Goal: Information Seeking & Learning: Learn about a topic

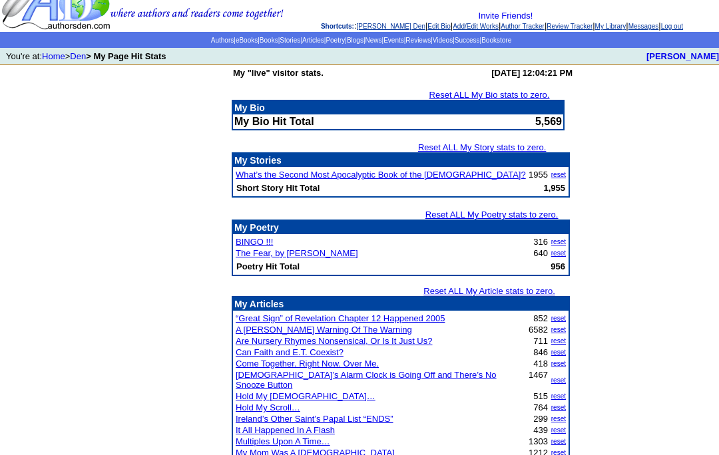
scroll to position [41, 0]
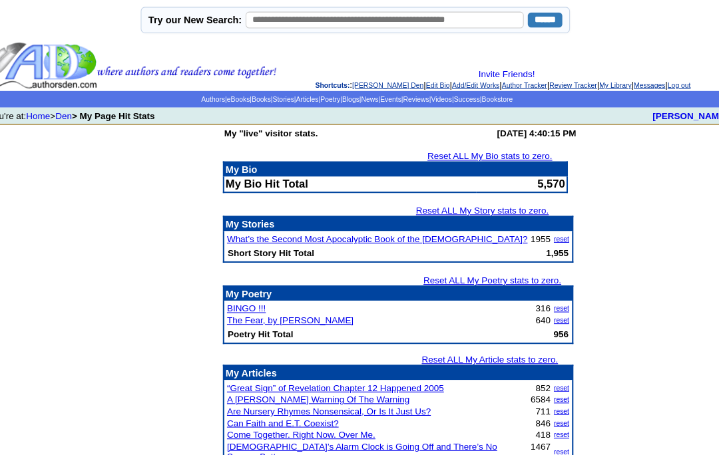
click at [357, 83] on link "[PERSON_NAME] Den" at bounding box center [391, 82] width 69 height 7
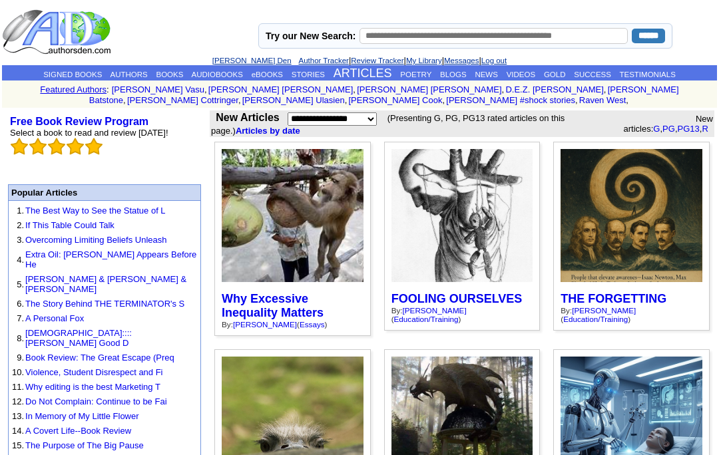
click at [462, 73] on link "BLOGS" at bounding box center [453, 75] width 27 height 8
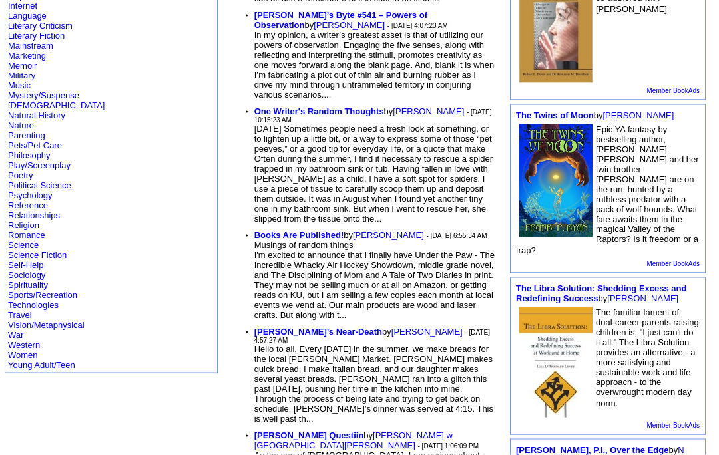
scroll to position [419, 0]
click at [25, 230] on link "Religion" at bounding box center [23, 225] width 31 height 10
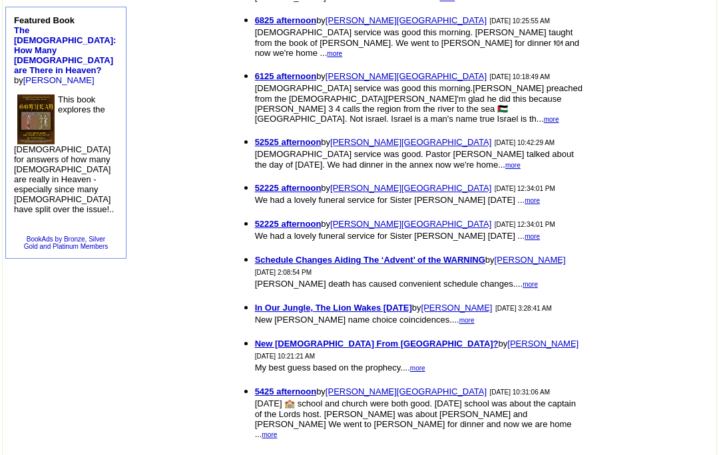
scroll to position [760, 0]
click at [365, 261] on b "Schedule Changes Aiding The ‘Advent’ of the WARNING" at bounding box center [370, 259] width 230 height 10
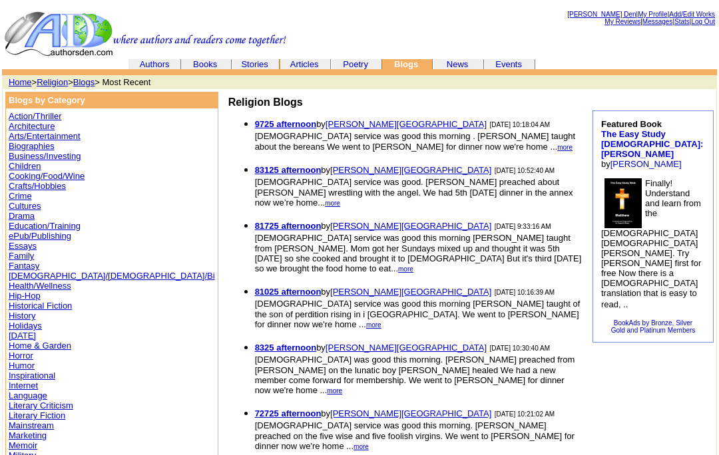
click at [309, 62] on link "Articles" at bounding box center [304, 64] width 29 height 10
